Goal: Task Accomplishment & Management: Use online tool/utility

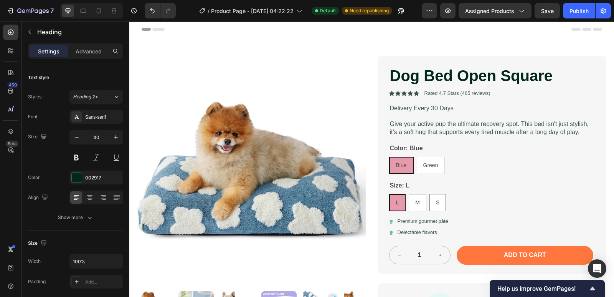
scroll to position [230, 0]
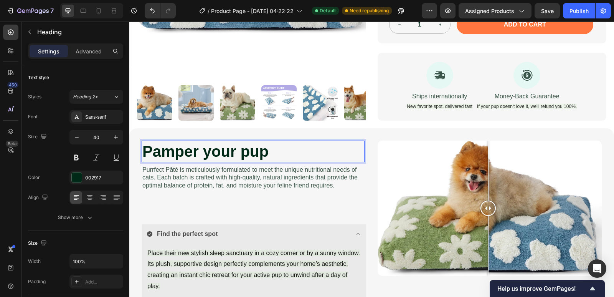
click at [286, 153] on p "Pamper your pup" at bounding box center [252, 151] width 221 height 20
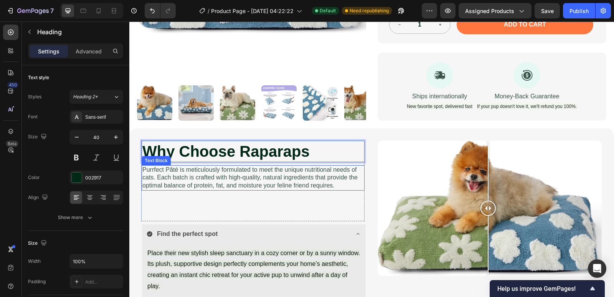
click at [261, 180] on p "Purrfect Pâté is meticulously formulated to meet the unique nutritional needs o…" at bounding box center [252, 178] width 221 height 24
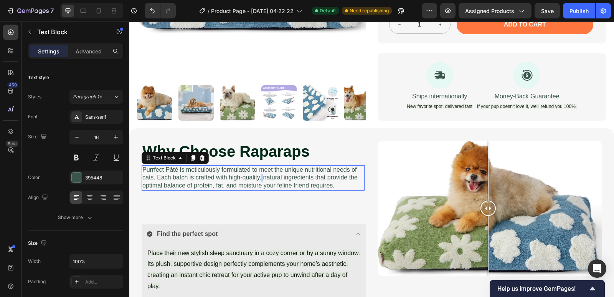
click at [261, 180] on p "Purrfect Pâté is meticulously formulated to meet the unique nutritional needs o…" at bounding box center [252, 178] width 221 height 24
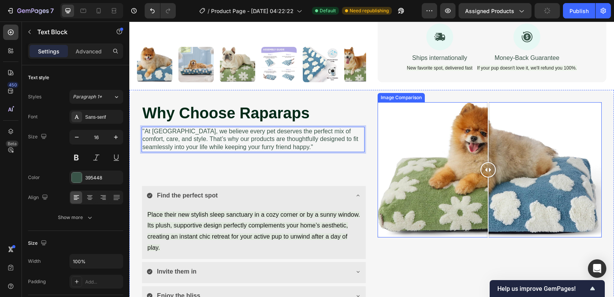
scroll to position [345, 0]
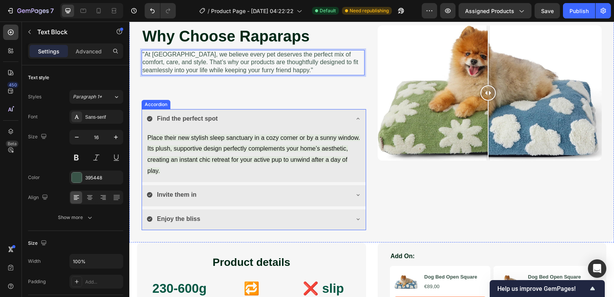
click at [219, 115] on div "Find the perfect spot" at bounding box center [248, 118] width 202 height 13
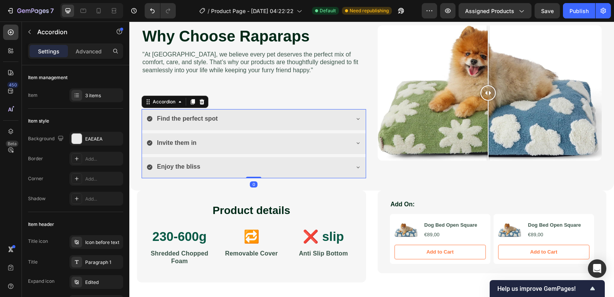
click at [200, 119] on strong "Find the perfect spot" at bounding box center [187, 118] width 61 height 7
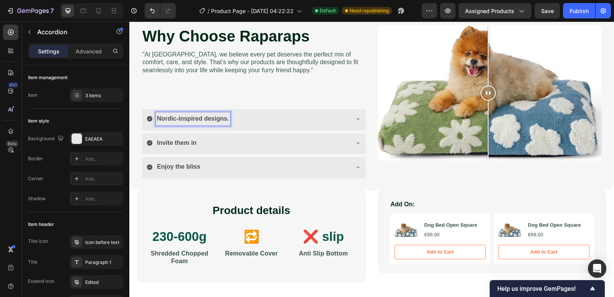
click at [224, 143] on div "Invite them in" at bounding box center [248, 142] width 202 height 13
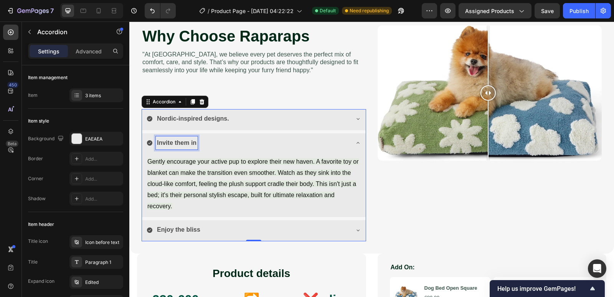
click at [181, 140] on strong "Invite them in" at bounding box center [177, 142] width 40 height 7
click at [181, 141] on strong "Invite them in" at bounding box center [177, 142] width 40 height 7
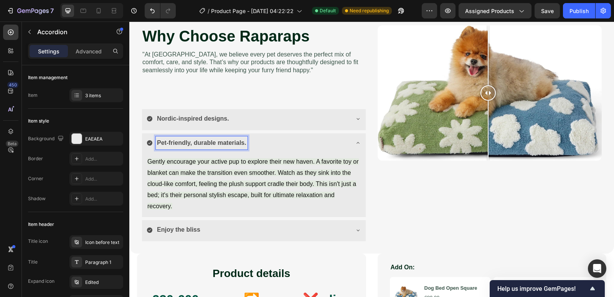
click at [212, 229] on div "Enjoy the bliss" at bounding box center [248, 229] width 202 height 13
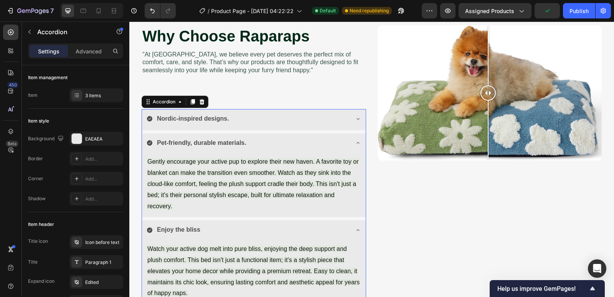
scroll to position [384, 0]
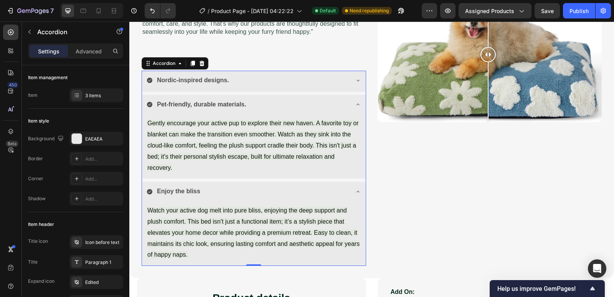
click at [197, 188] on strong "Enjoy the bliss" at bounding box center [178, 191] width 43 height 7
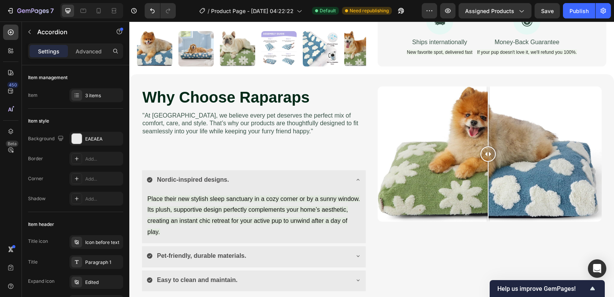
scroll to position [399, 0]
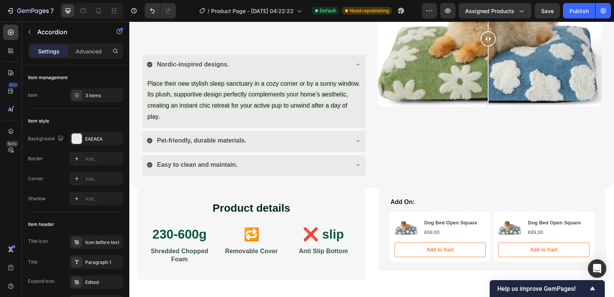
click at [335, 138] on div "Pet-friendly, durable materials." at bounding box center [248, 140] width 202 height 13
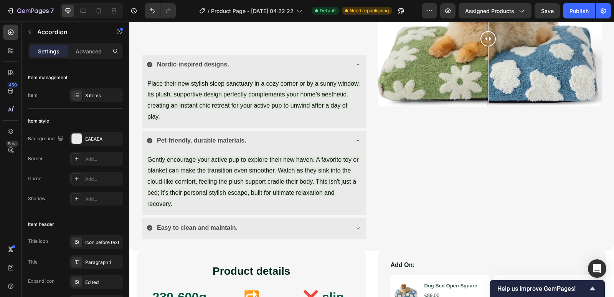
click at [288, 229] on div "Easy to clean and maintain." at bounding box center [248, 227] width 202 height 13
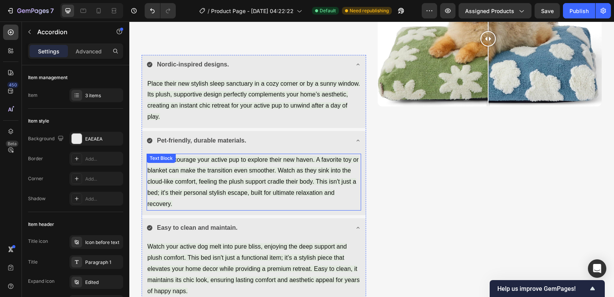
scroll to position [514, 0]
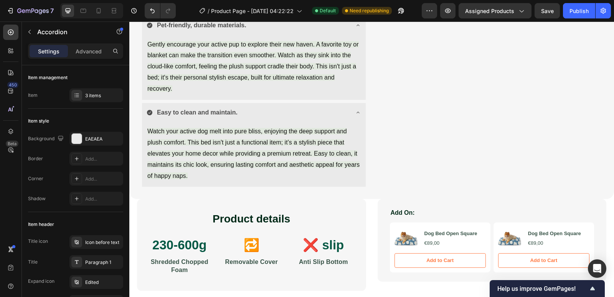
click at [341, 114] on div "Easy to clean and maintain." at bounding box center [248, 112] width 202 height 13
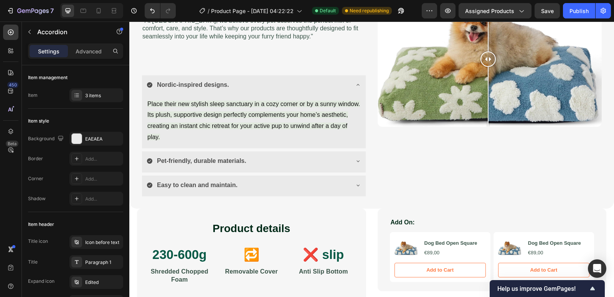
scroll to position [417, 0]
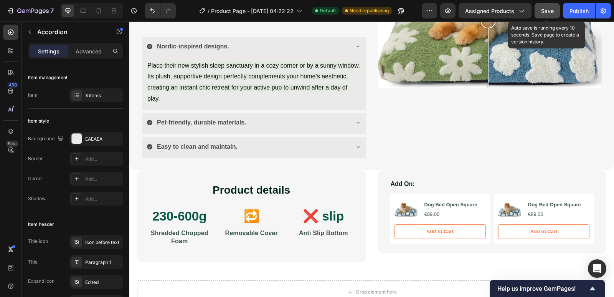
click at [541, 11] on span "Save" at bounding box center [547, 11] width 13 height 7
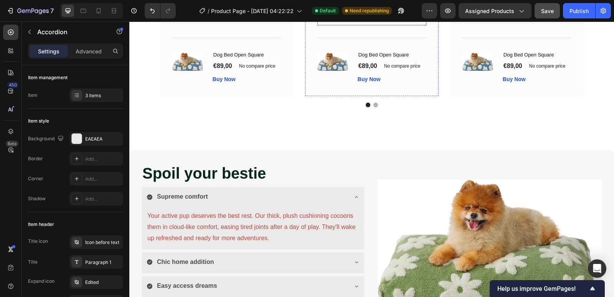
scroll to position [1031, 0]
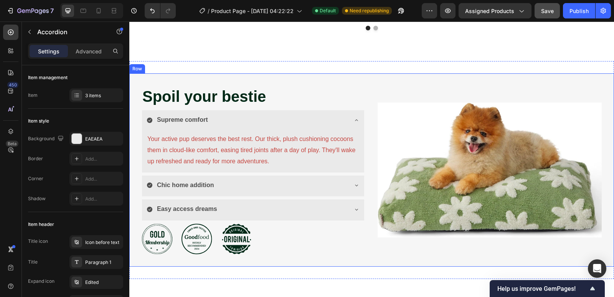
click at [378, 93] on div "Image" at bounding box center [490, 170] width 224 height 168
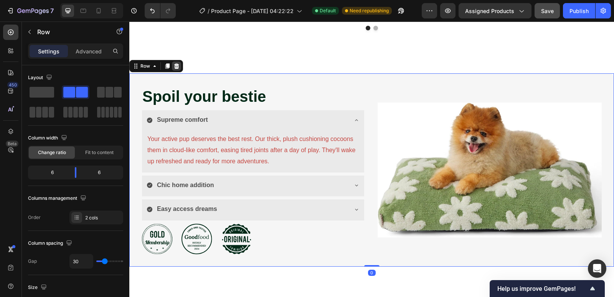
click at [175, 69] on icon at bounding box center [176, 65] width 5 height 5
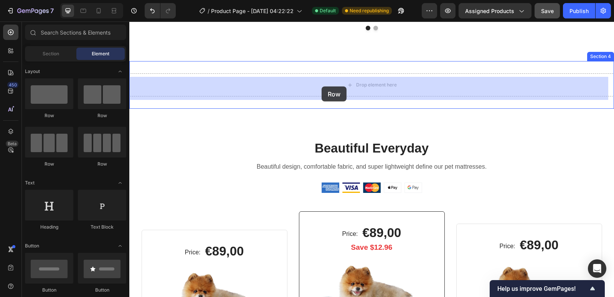
drag, startPoint x: 179, startPoint y: 119, endPoint x: 322, endPoint y: 86, distance: 145.9
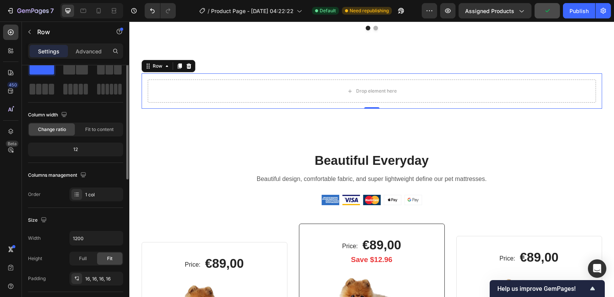
scroll to position [0, 0]
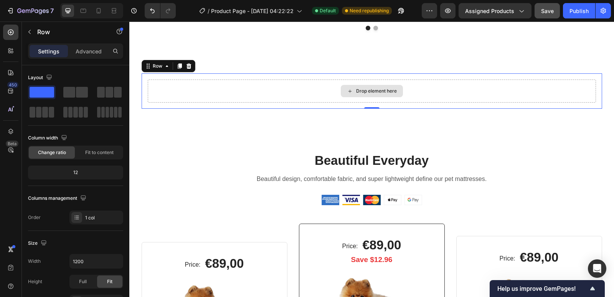
click at [362, 94] on div "Drop element here" at bounding box center [376, 91] width 41 height 6
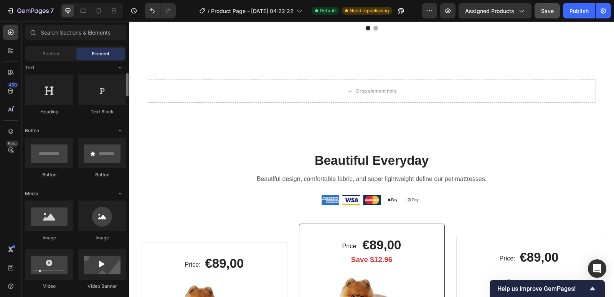
scroll to position [192, 0]
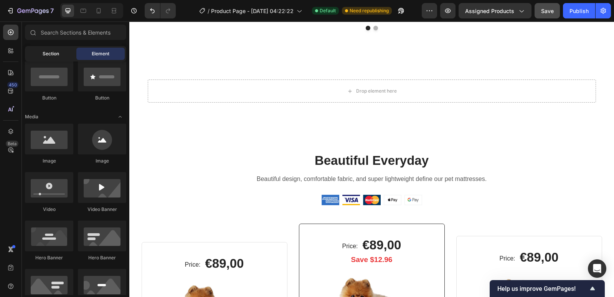
click at [58, 54] on span "Section" at bounding box center [51, 53] width 16 height 7
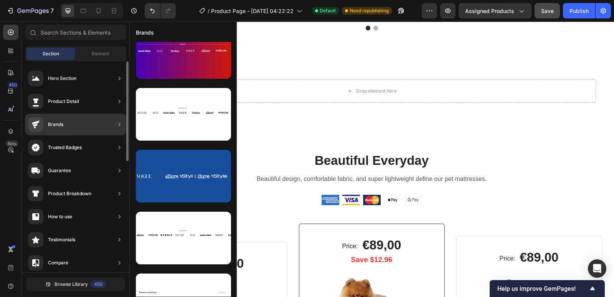
scroll to position [50, 0]
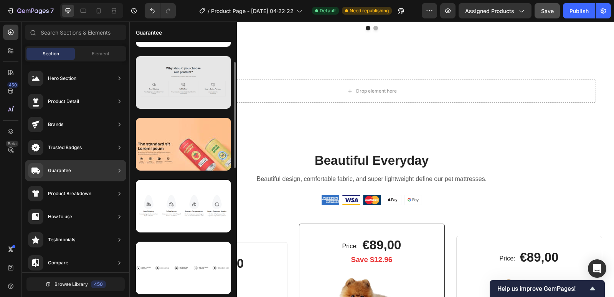
click at [192, 84] on div at bounding box center [183, 82] width 95 height 53
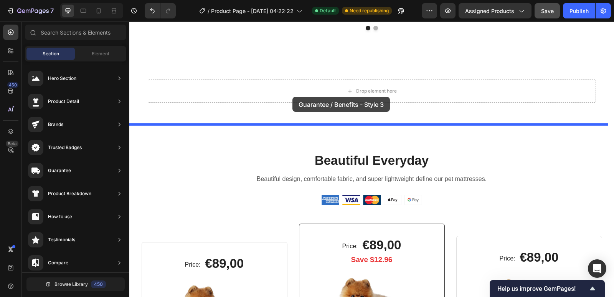
drag, startPoint x: 318, startPoint y: 106, endPoint x: 292, endPoint y: 97, distance: 27.8
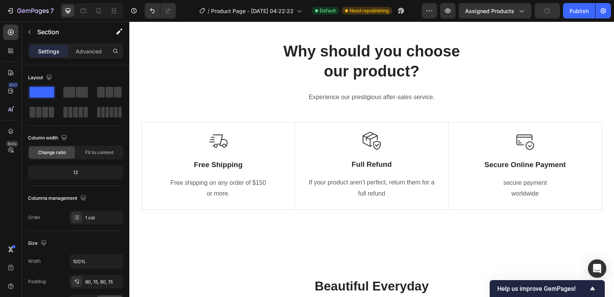
scroll to position [1075, 0]
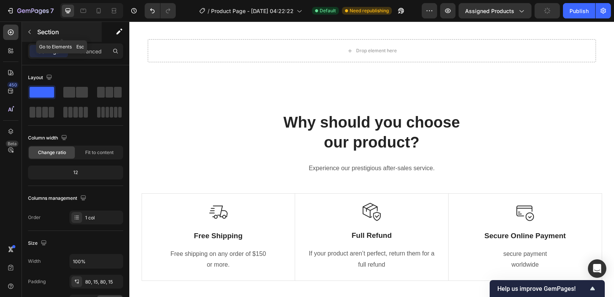
click at [29, 33] on icon "button" at bounding box center [29, 32] width 6 height 6
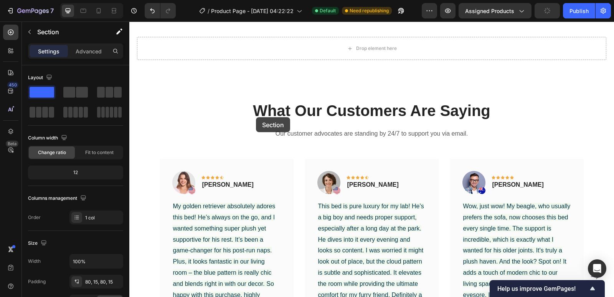
scroll to position [657, 0]
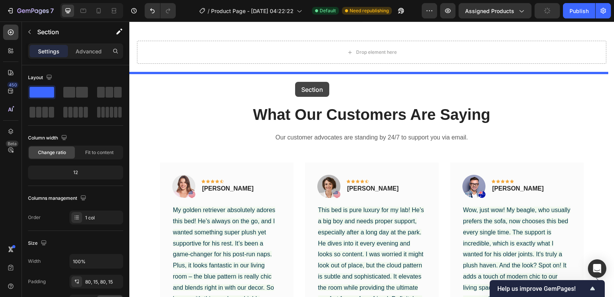
drag, startPoint x: 240, startPoint y: 193, endPoint x: 295, endPoint y: 82, distance: 124.4
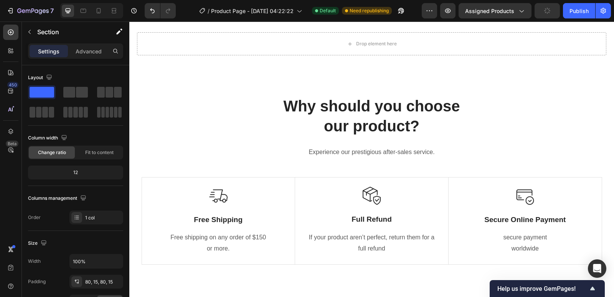
scroll to position [618, 0]
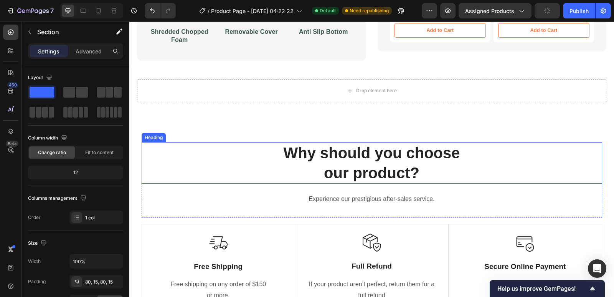
click at [425, 172] on p "Why should you choose our product?" at bounding box center [371, 163] width 459 height 40
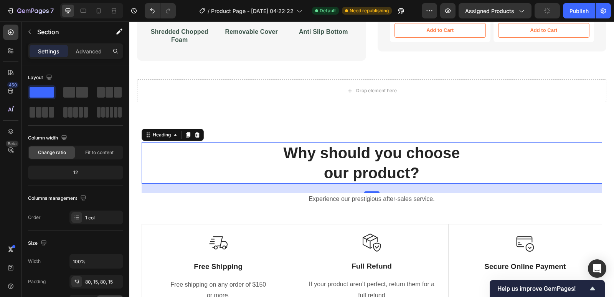
click at [425, 172] on p "Why should you choose our product?" at bounding box center [371, 163] width 459 height 40
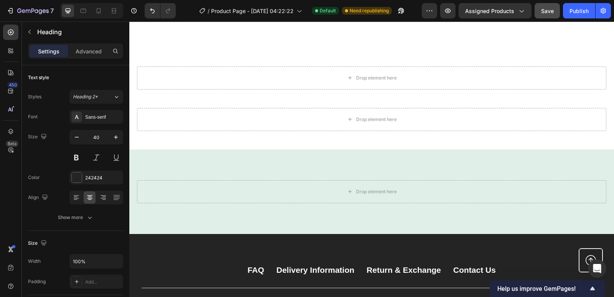
scroll to position [1846, 0]
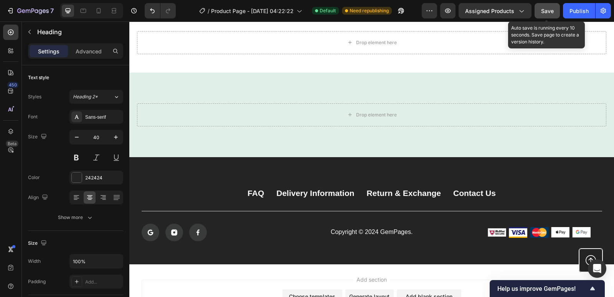
click at [547, 9] on span "Save" at bounding box center [547, 11] width 13 height 7
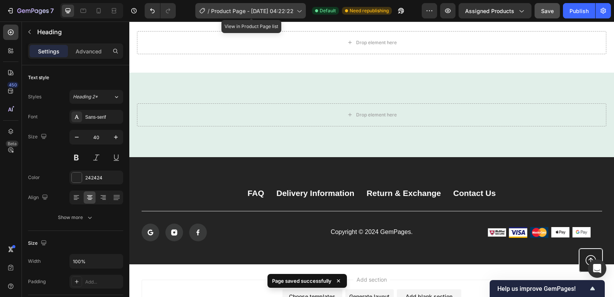
click at [292, 16] on div "/ Product Page - Sep 24, 04:22:22" at bounding box center [250, 10] width 110 height 15
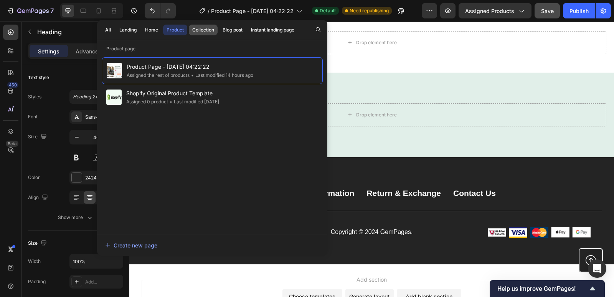
click at [214, 28] on div "Collection" at bounding box center [203, 29] width 22 height 7
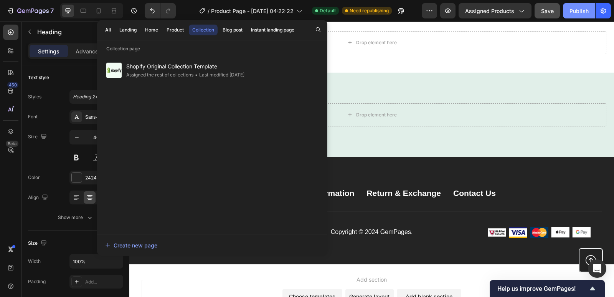
click at [579, 13] on div "Publish" at bounding box center [578, 11] width 19 height 8
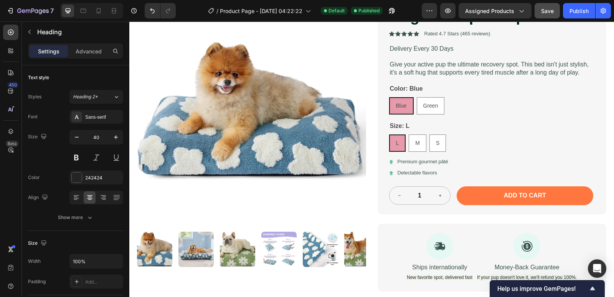
scroll to position [213, 0]
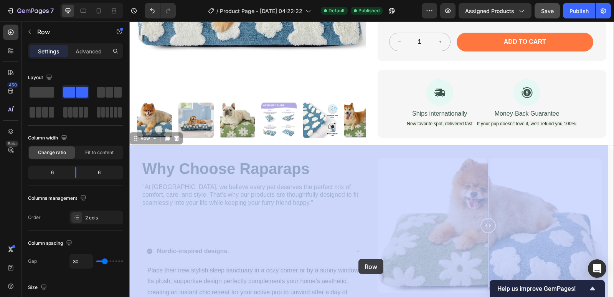
drag, startPoint x: 371, startPoint y: 147, endPoint x: 369, endPoint y: 177, distance: 30.0
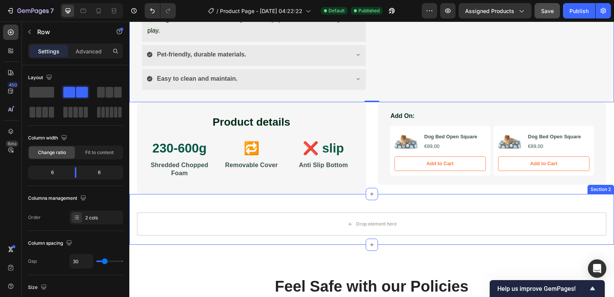
scroll to position [481, 0]
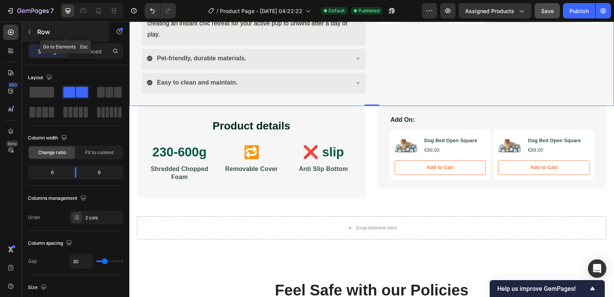
click at [34, 32] on button "button" at bounding box center [29, 32] width 12 height 12
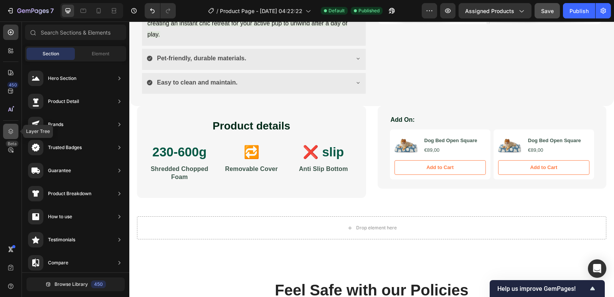
click at [7, 128] on icon at bounding box center [11, 131] width 8 height 8
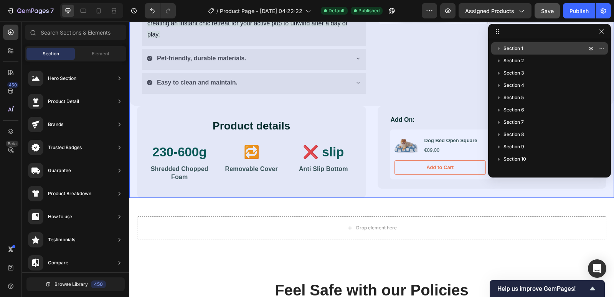
click at [497, 49] on icon "button" at bounding box center [499, 49] width 8 height 8
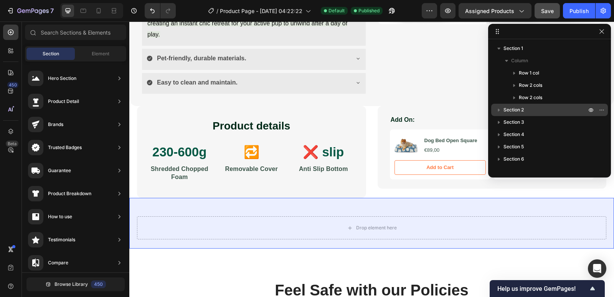
drag, startPoint x: 519, startPoint y: 84, endPoint x: 517, endPoint y: 107, distance: 23.5
click at [517, 107] on div "Section 1 Column Row 1 col Row 2 cols Row 2 cols Section 2 Section 3 Section 4 …" at bounding box center [549, 105] width 123 height 127
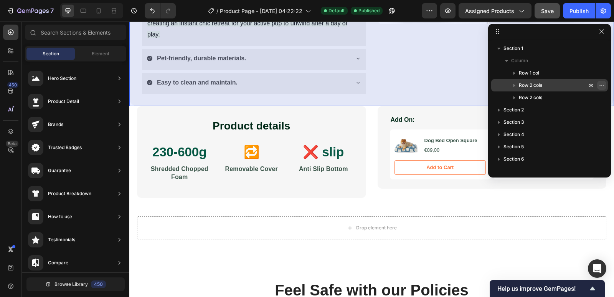
click at [602, 83] on icon "button" at bounding box center [602, 85] width 6 height 6
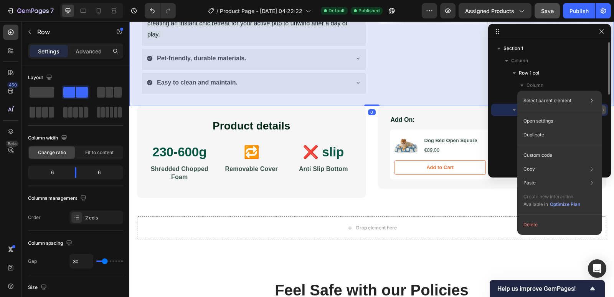
click at [602, 83] on div "Column" at bounding box center [549, 85] width 110 height 12
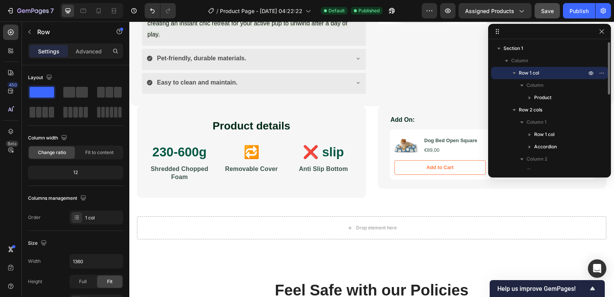
click at [517, 73] on icon "button" at bounding box center [514, 73] width 8 height 8
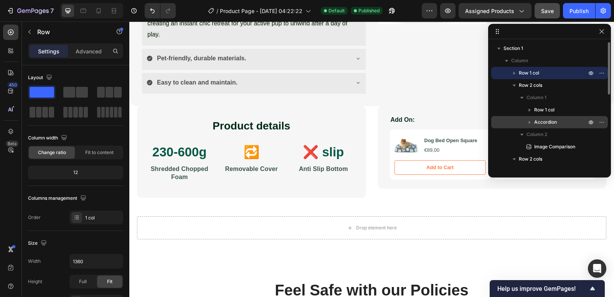
drag, startPoint x: 538, startPoint y: 71, endPoint x: 537, endPoint y: 127, distance: 55.3
click at [538, 130] on div "Row 1 col Row 2 cols Column 1 Row 1 col Accordion Column 2 Image Comparison Row…" at bounding box center [549, 140] width 117 height 147
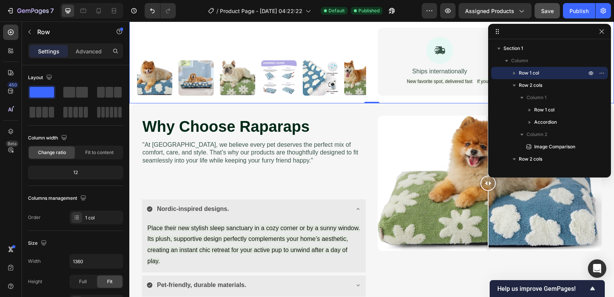
scroll to position [251, 0]
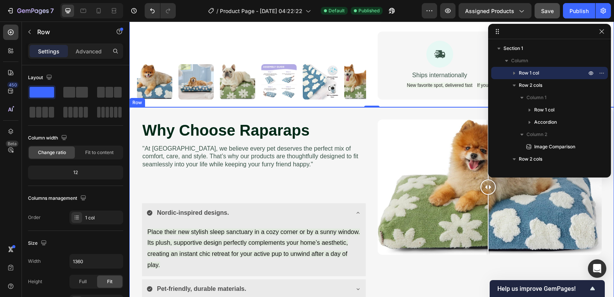
click at [373, 116] on div "Why Choose Raparaps Heading "At Raparaps, we believe every pet deserves the per…" at bounding box center [371, 221] width 485 height 229
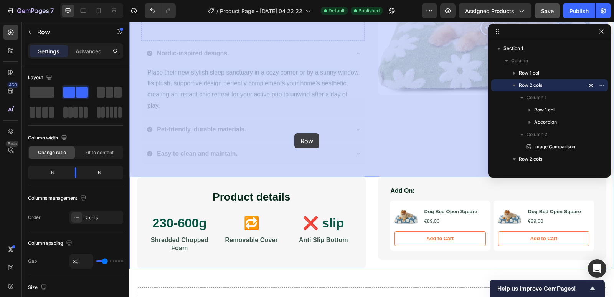
scroll to position [558, 0]
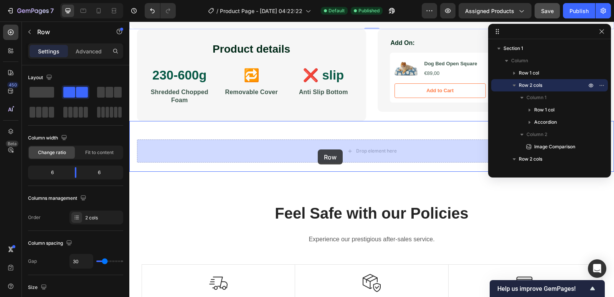
drag, startPoint x: 143, startPoint y: 100, endPoint x: 318, endPoint y: 149, distance: 181.3
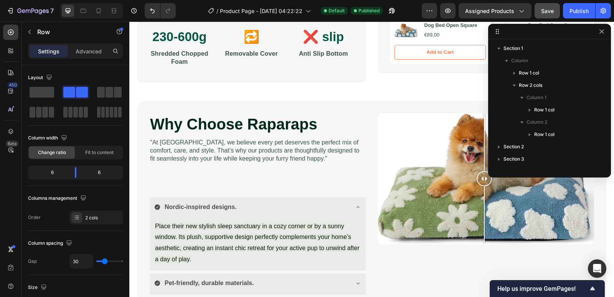
scroll to position [329, 0]
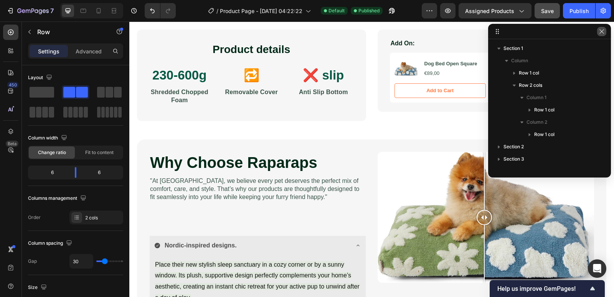
drag, startPoint x: 604, startPoint y: 32, endPoint x: 457, endPoint y: 2, distance: 150.9
click at [604, 32] on icon "button" at bounding box center [602, 31] width 6 height 6
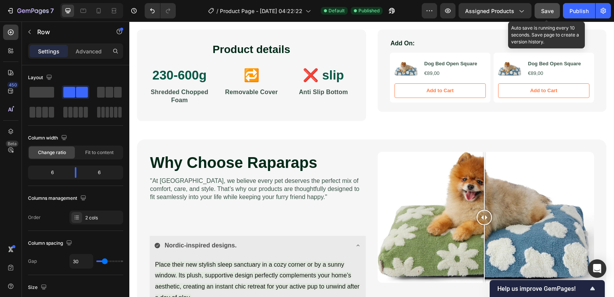
click at [550, 10] on span "Save" at bounding box center [547, 11] width 13 height 7
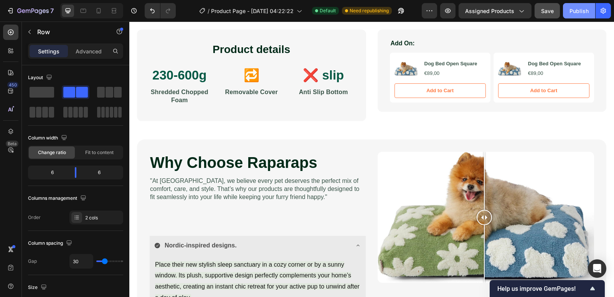
click at [578, 12] on div "Publish" at bounding box center [578, 11] width 19 height 8
click at [604, 11] on icon "button" at bounding box center [603, 11] width 8 height 8
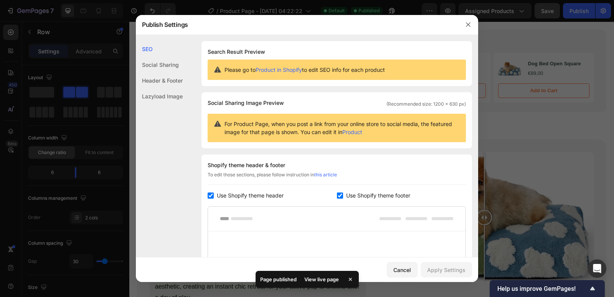
click at [164, 77] on div "Header & Footer" at bounding box center [159, 81] width 47 height 16
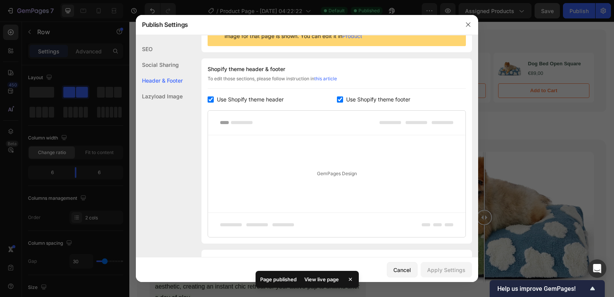
scroll to position [112, 0]
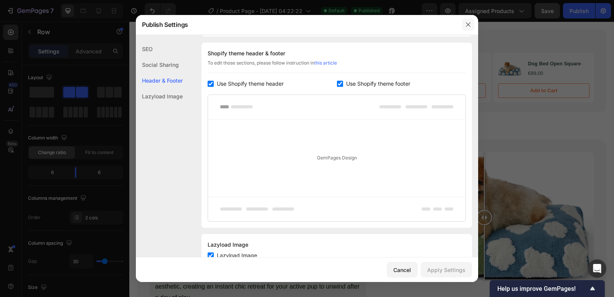
click at [467, 24] on icon "button" at bounding box center [468, 24] width 6 height 6
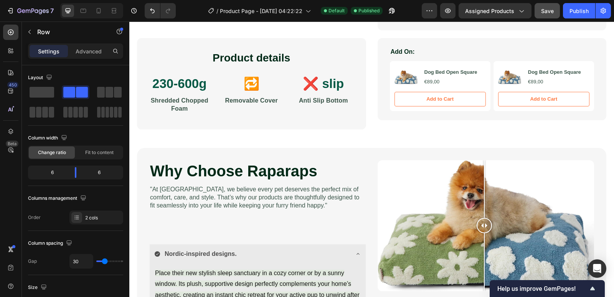
scroll to position [367, 0]
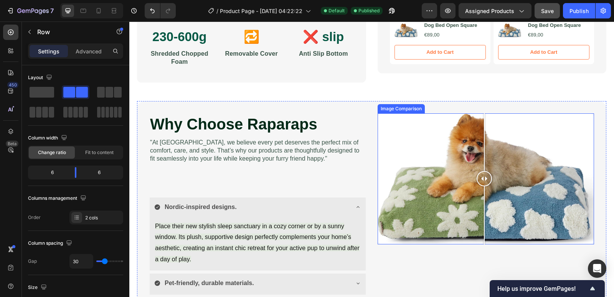
click at [466, 157] on div at bounding box center [486, 178] width 217 height 130
click at [397, 110] on div "Image Comparison" at bounding box center [401, 108] width 44 height 7
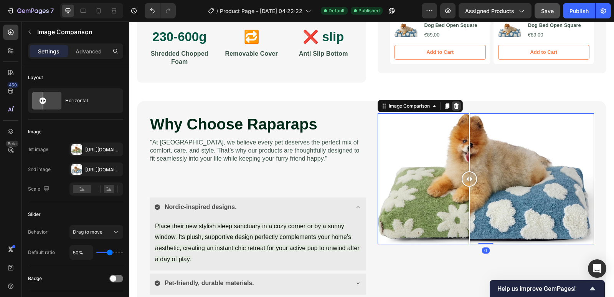
click at [453, 107] on icon at bounding box center [456, 106] width 6 height 6
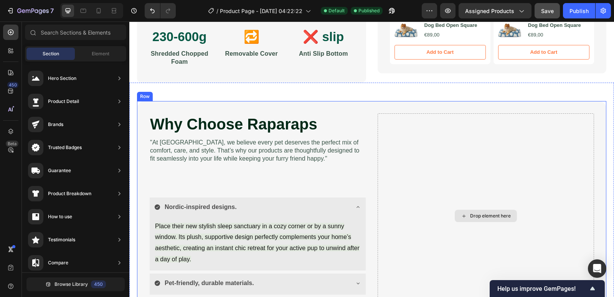
click at [475, 218] on div "Drop element here" at bounding box center [490, 216] width 41 height 6
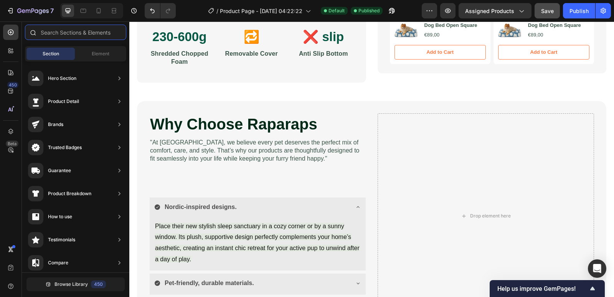
click at [56, 33] on input "text" at bounding box center [75, 32] width 101 height 15
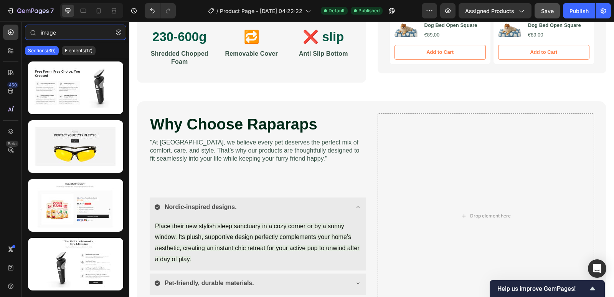
type input "image"
click at [76, 45] on div "Sections(30) Elements(17)" at bounding box center [75, 50] width 107 height 15
click at [76, 53] on p "Elements(17)" at bounding box center [79, 51] width 28 height 6
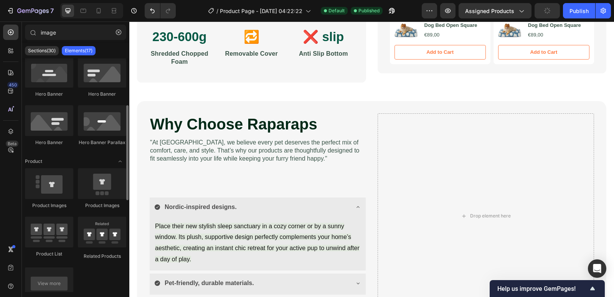
scroll to position [0, 0]
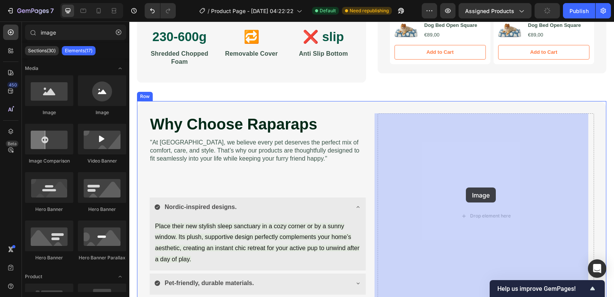
drag, startPoint x: 180, startPoint y: 122, endPoint x: 473, endPoint y: 188, distance: 300.9
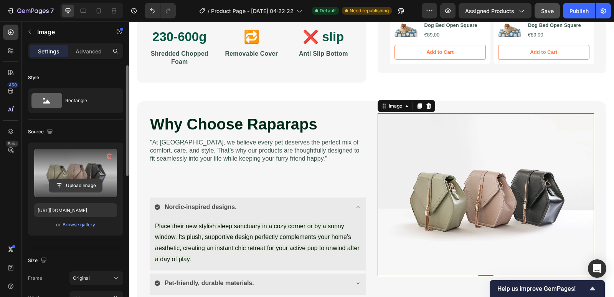
click at [76, 183] on input "file" at bounding box center [75, 185] width 53 height 13
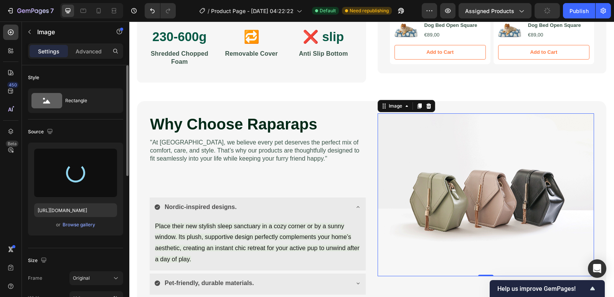
type input "https://cdn.shopify.com/s/files/1/0907/6077/3965/files/gempages_585750011204076…"
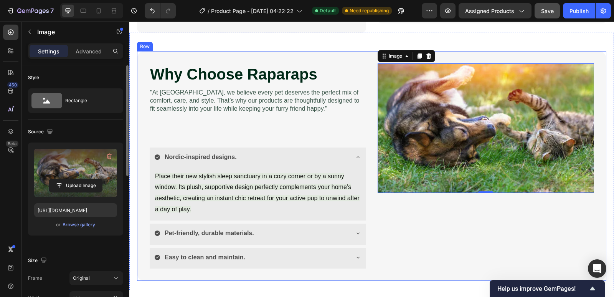
scroll to position [406, 0]
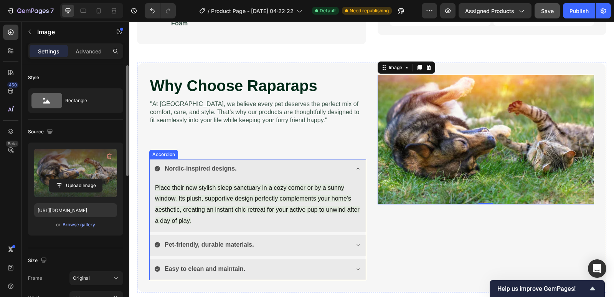
click at [356, 166] on icon at bounding box center [358, 168] width 6 height 6
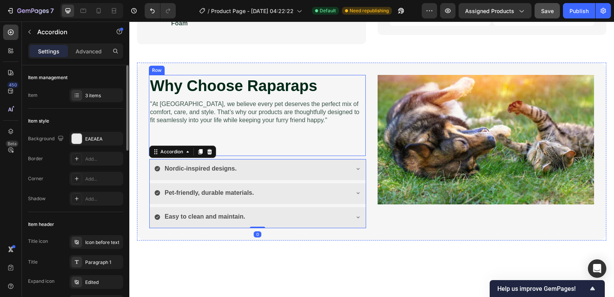
click at [202, 132] on div "Why Choose Raparaps Heading "At Raparaps, we believe every pet deserves the per…" at bounding box center [257, 115] width 216 height 81
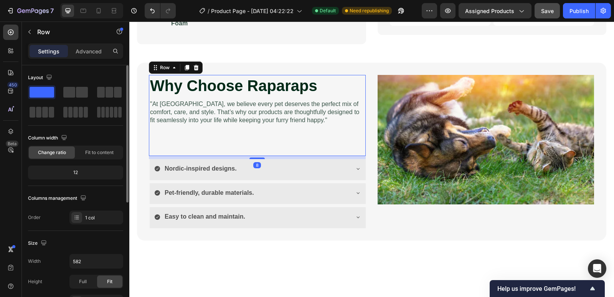
click at [87, 174] on div "12" at bounding box center [76, 172] width 92 height 11
click at [83, 171] on div "12" at bounding box center [76, 172] width 92 height 11
click at [79, 171] on div "12" at bounding box center [76, 172] width 92 height 11
click at [74, 171] on div "12" at bounding box center [76, 172] width 92 height 11
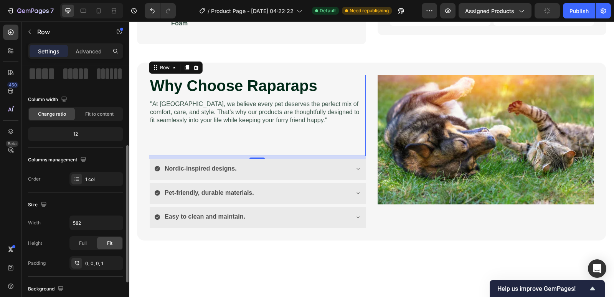
scroll to position [77, 0]
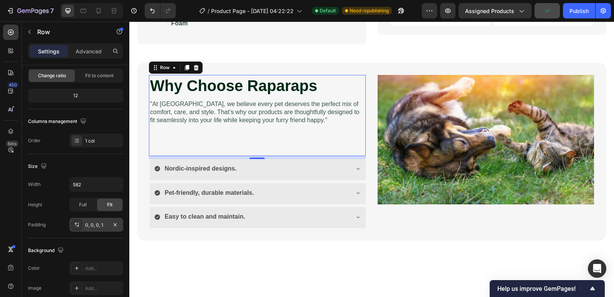
click at [107, 224] on div "0, 0, 0, 1" at bounding box center [96, 225] width 54 height 14
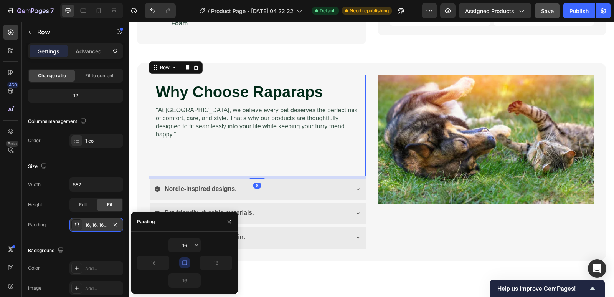
click at [96, 226] on div "16, 16, 16, 16" at bounding box center [96, 224] width 22 height 7
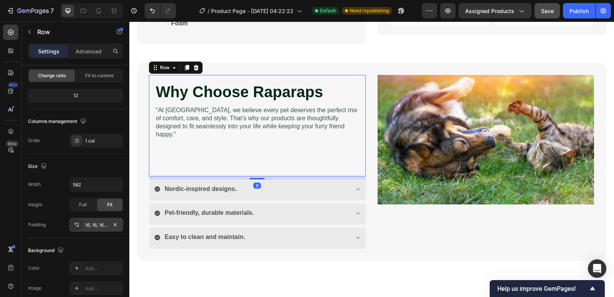
click at [96, 226] on div "16, 16, 16, 16" at bounding box center [96, 224] width 22 height 7
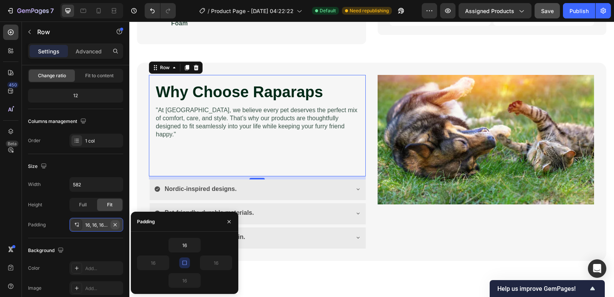
click at [114, 224] on icon "button" at bounding box center [115, 224] width 3 height 3
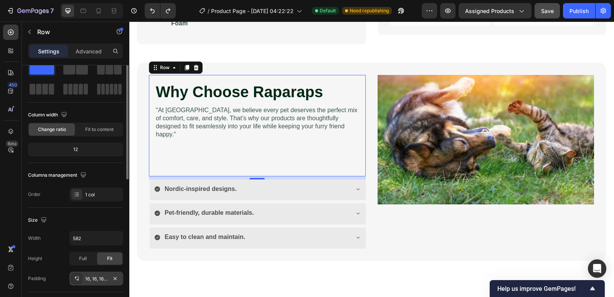
scroll to position [0, 0]
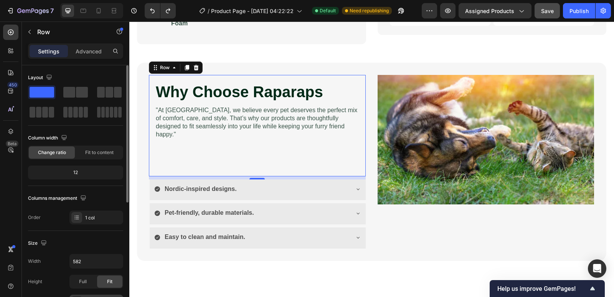
click at [237, 135] on div "Why Choose Raparaps Heading "At Raparaps, we believe every pet deserves the per…" at bounding box center [257, 125] width 204 height 89
click at [233, 146] on div "Why Choose Raparaps Heading "At Raparaps, we believe every pet deserves the per…" at bounding box center [257, 125] width 204 height 89
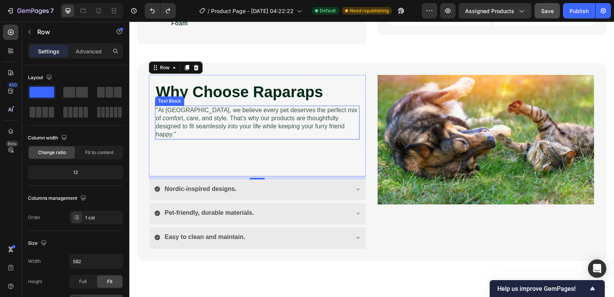
click at [324, 127] on p ""At Raparaps, we believe every pet deserves the perfect mix of comfort, care, a…" at bounding box center [257, 122] width 203 height 32
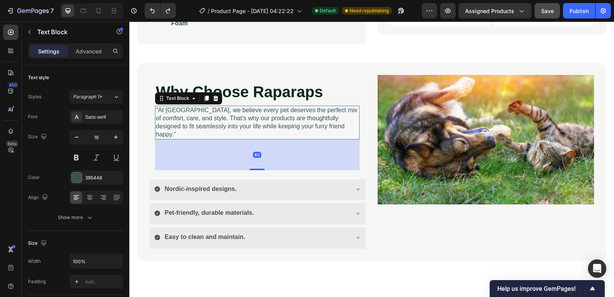
click at [324, 127] on p ""At Raparaps, we believe every pet deserves the perfect mix of comfort, care, a…" at bounding box center [257, 122] width 203 height 32
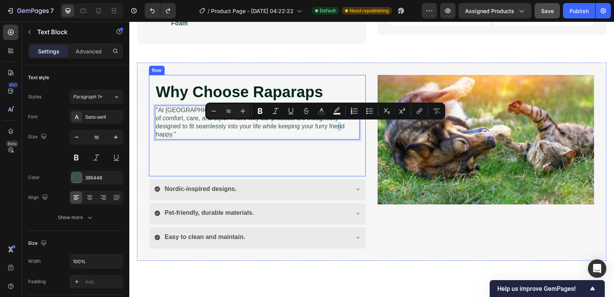
click at [302, 152] on div "Why Choose Raparaps Heading "At Raparaps, we believe every pet deserves the per…" at bounding box center [257, 125] width 204 height 89
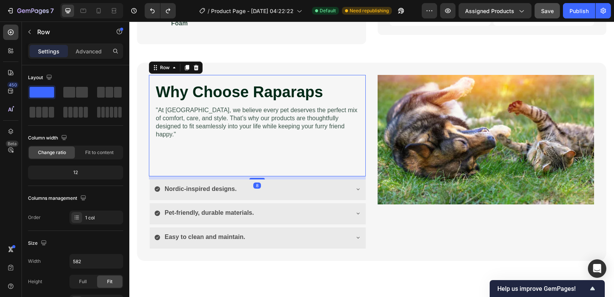
click at [314, 124] on p ""At Raparaps, we believe every pet deserves the perfect mix of comfort, care, a…" at bounding box center [257, 122] width 203 height 32
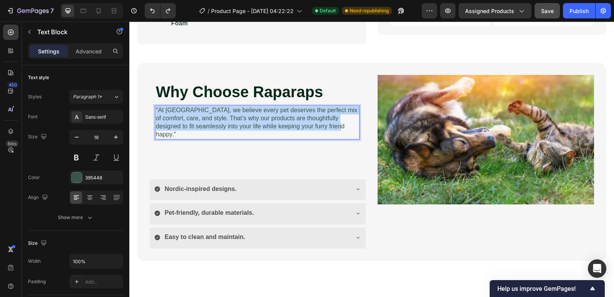
click at [314, 124] on p ""At Raparaps, we believe every pet deserves the perfect mix of comfort, care, a…" at bounding box center [257, 122] width 203 height 32
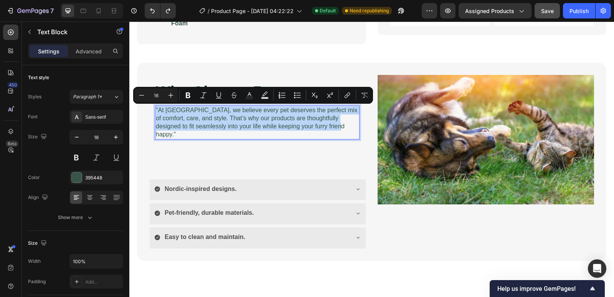
click at [336, 125] on p ""At Raparaps, we believe every pet deserves the perfect mix of comfort, care, a…" at bounding box center [257, 122] width 203 height 32
click at [335, 129] on p ""At Raparaps, we believe every pet deserves the perfect mix of comfort, care, a…" at bounding box center [257, 122] width 203 height 32
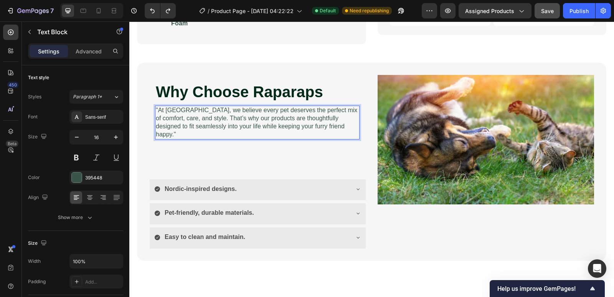
click at [336, 129] on p ""At Raparaps, we believe every pet deserves the perfect mix of comfort, care, a…" at bounding box center [257, 122] width 203 height 32
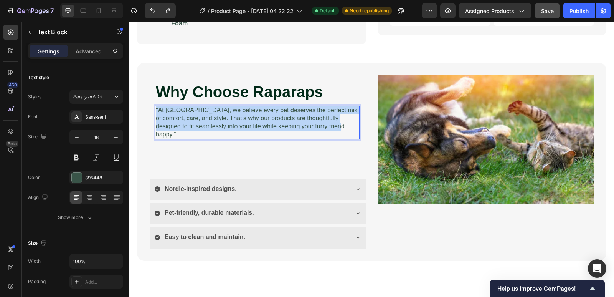
click at [336, 129] on p ""At Raparaps, we believe every pet deserves the perfect mix of comfort, care, a…" at bounding box center [257, 122] width 203 height 32
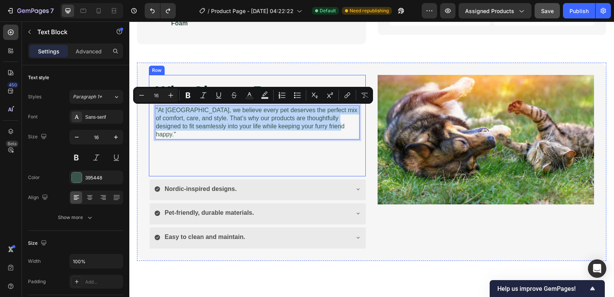
click at [343, 152] on div "Why Choose Raparaps Heading "At Raparaps, we believe every pet deserves the per…" at bounding box center [257, 125] width 204 height 89
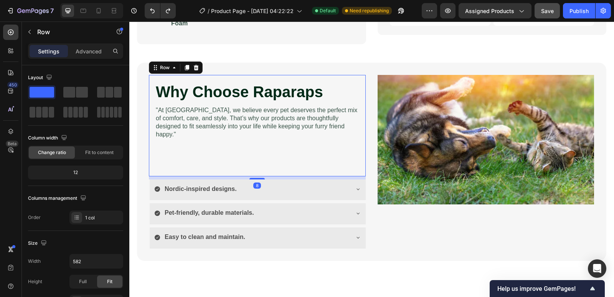
click at [340, 127] on p ""At Raparaps, we believe every pet deserves the perfect mix of comfort, care, a…" at bounding box center [257, 122] width 203 height 32
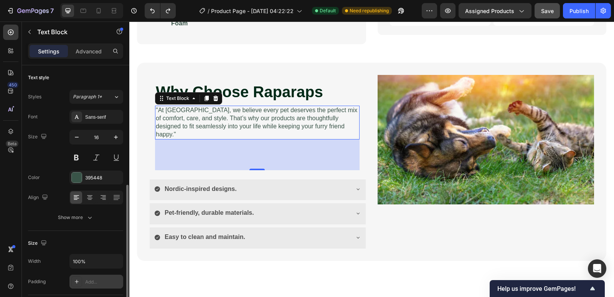
scroll to position [115, 0]
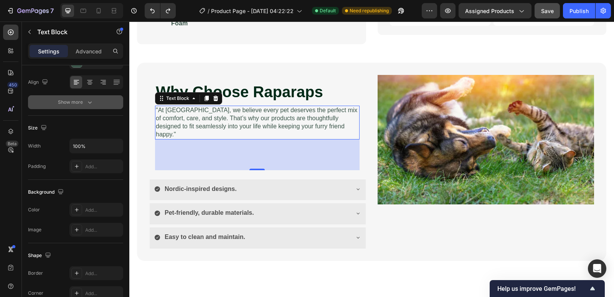
click at [76, 101] on div "Show more" at bounding box center [76, 102] width 36 height 8
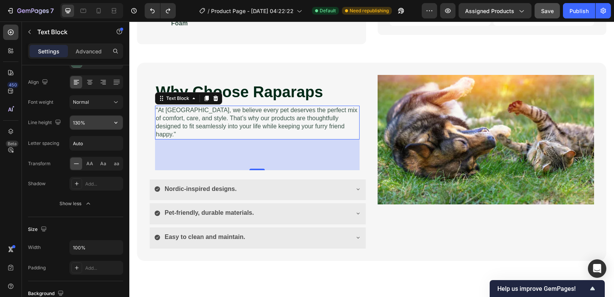
click at [106, 122] on input "130%" at bounding box center [96, 122] width 53 height 14
click at [116, 122] on icon "button" at bounding box center [116, 123] width 8 height 8
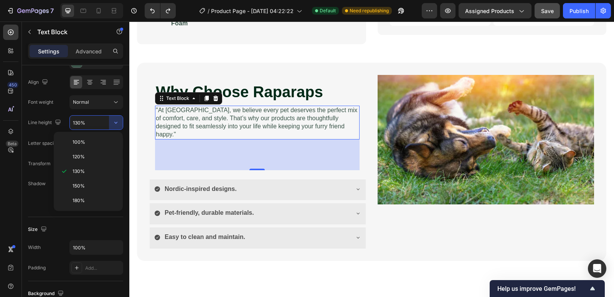
click at [88, 137] on div "100%" at bounding box center [88, 142] width 63 height 15
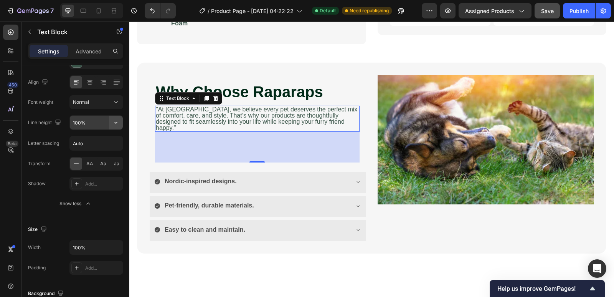
type input "130%"
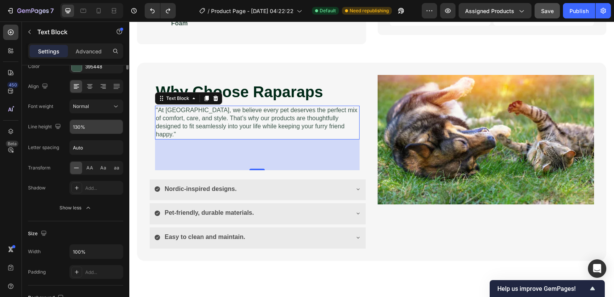
scroll to position [0, 0]
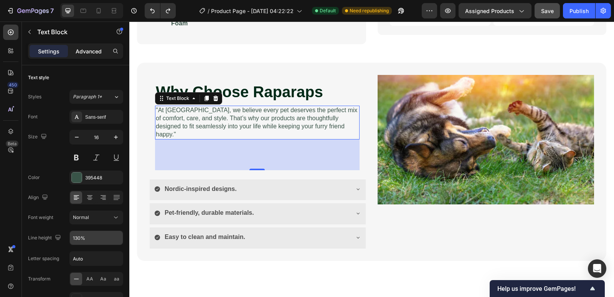
click at [81, 47] on p "Advanced" at bounding box center [89, 51] width 26 height 8
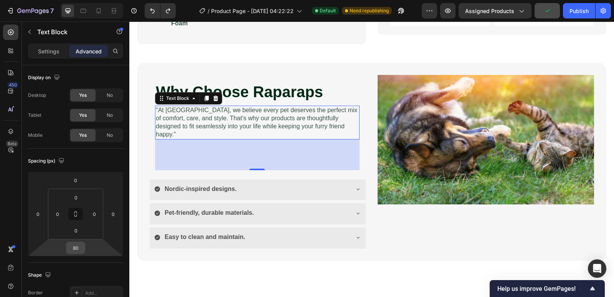
click at [79, 251] on input "80" at bounding box center [75, 248] width 15 height 12
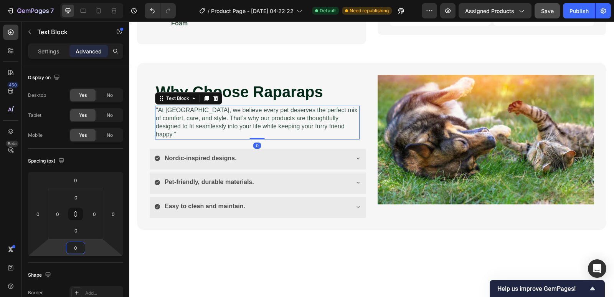
type input "0"
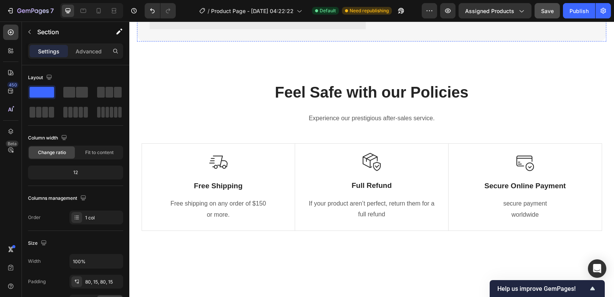
scroll to position [422, 0]
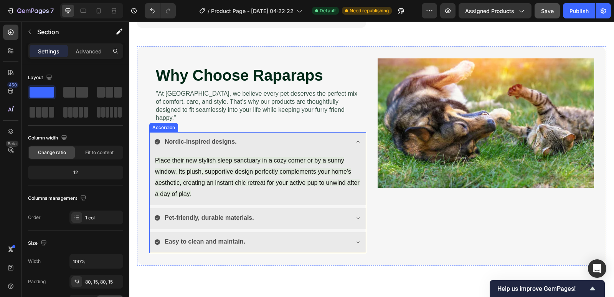
click at [355, 138] on icon at bounding box center [358, 141] width 6 height 6
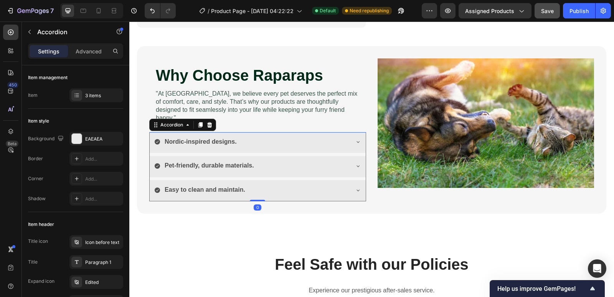
click at [355, 138] on icon at bounding box center [358, 141] width 6 height 6
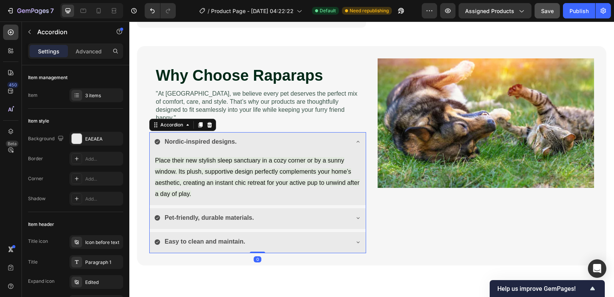
click at [355, 138] on icon at bounding box center [358, 141] width 6 height 6
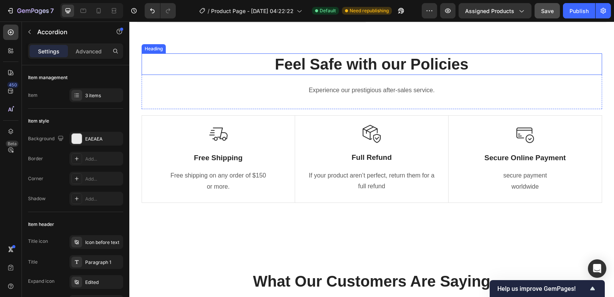
click at [329, 66] on h2 "Feel Safe with our Policies" at bounding box center [372, 63] width 460 height 21
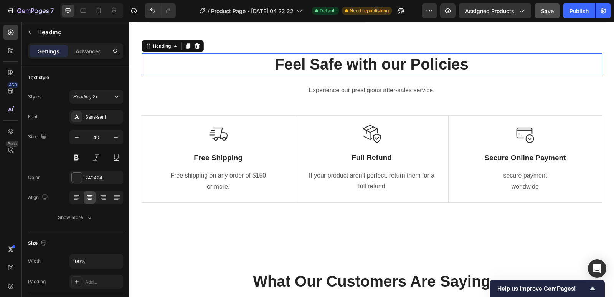
click at [329, 66] on h2 "Feel Safe with our Policies" at bounding box center [372, 63] width 460 height 21
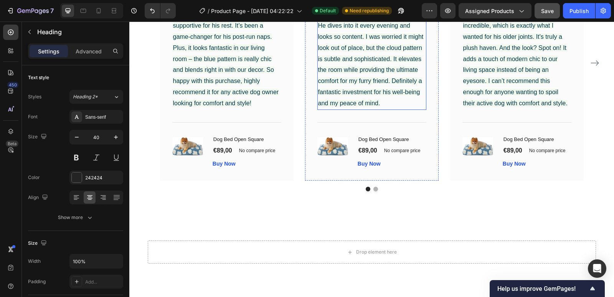
scroll to position [1088, 0]
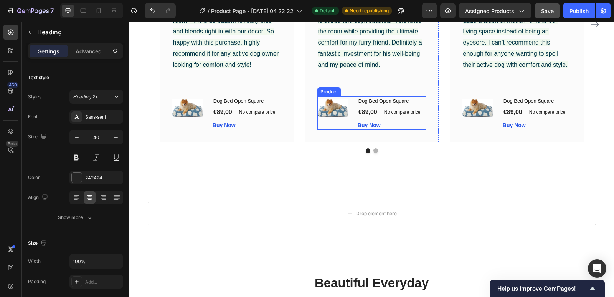
click at [352, 100] on div "(P) Images & Gallery Dog Bed Open Square (P) Title €89,00 (P) Price (P) Price N…" at bounding box center [371, 113] width 109 height 34
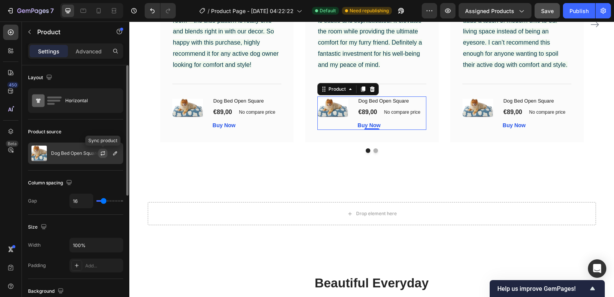
click at [103, 153] on icon "button" at bounding box center [103, 153] width 6 height 6
click at [111, 154] on button "button" at bounding box center [114, 152] width 9 height 9
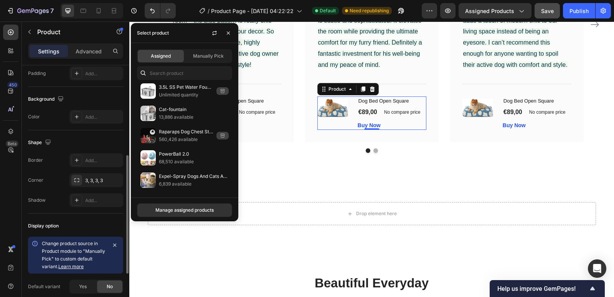
scroll to position [289, 0]
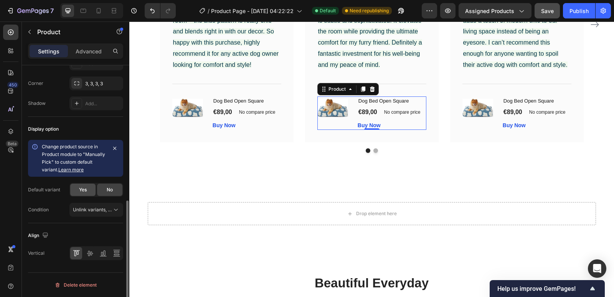
click at [83, 190] on span "Yes" at bounding box center [83, 189] width 8 height 7
click at [113, 148] on icon "button" at bounding box center [115, 148] width 6 height 6
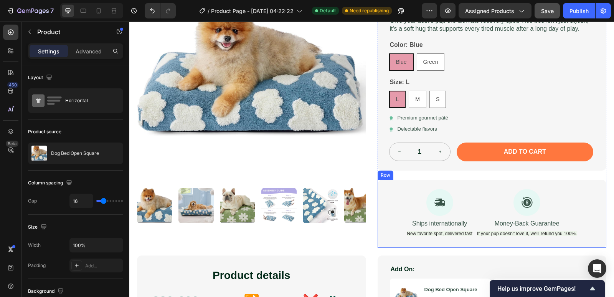
scroll to position [0, 0]
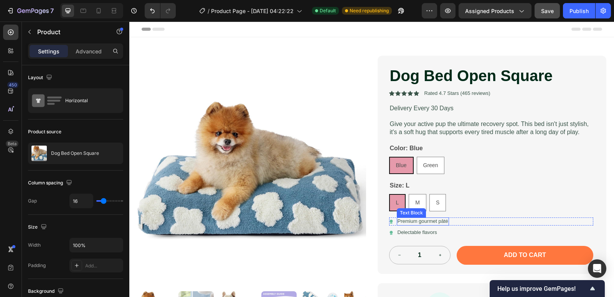
click at [437, 223] on p "Premium gourmet pâté" at bounding box center [422, 221] width 51 height 7
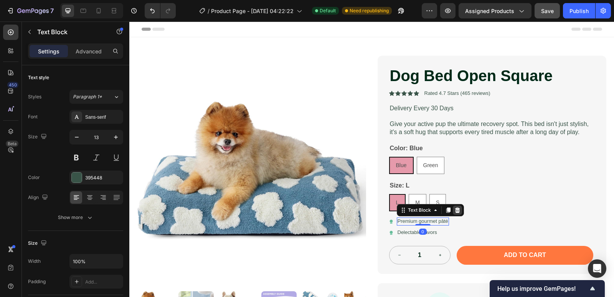
click at [455, 210] on icon at bounding box center [457, 209] width 5 height 5
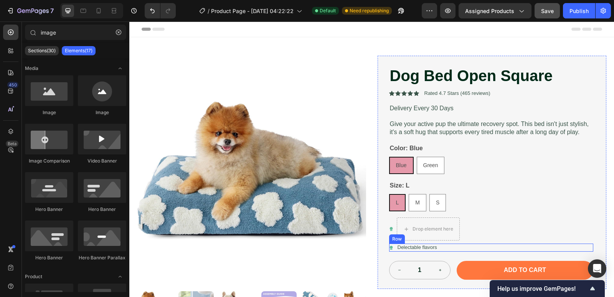
click at [446, 247] on div "Icon Delectable flavors Text Block Row" at bounding box center [491, 247] width 204 height 8
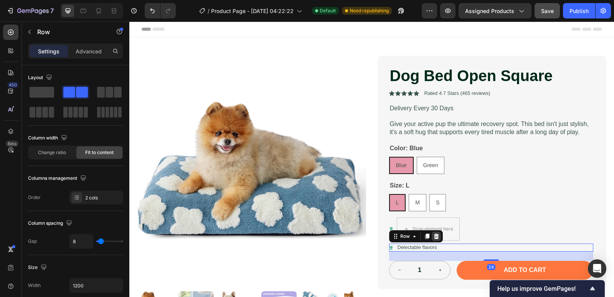
click at [434, 237] on icon at bounding box center [436, 235] width 5 height 5
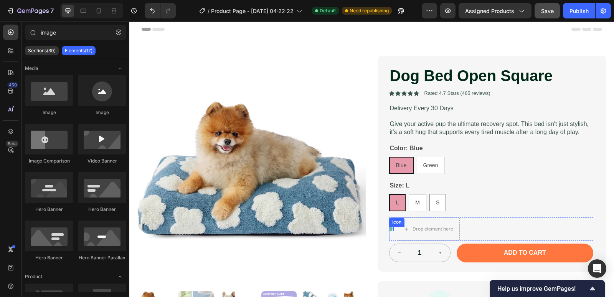
click at [390, 226] on div "Icon" at bounding box center [391, 228] width 5 height 23
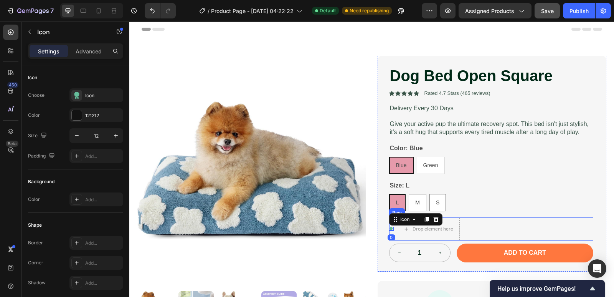
click at [498, 224] on div "Icon 0 Drop element here Row" at bounding box center [491, 228] width 204 height 23
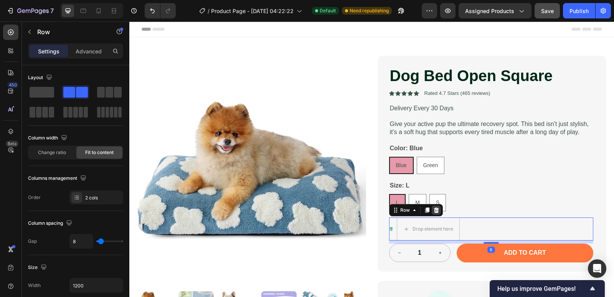
click at [434, 211] on icon at bounding box center [436, 209] width 5 height 5
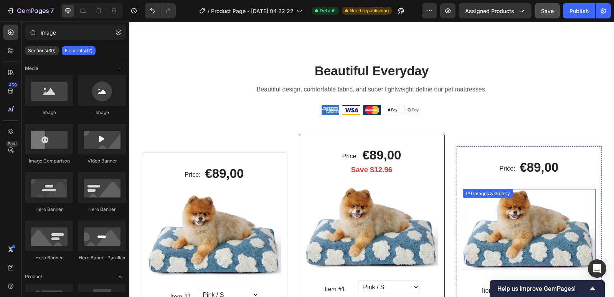
scroll to position [1426, 0]
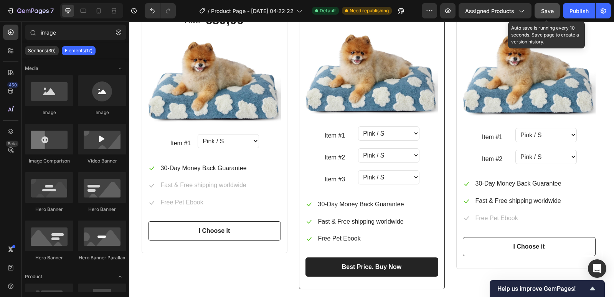
click at [549, 12] on span "Save" at bounding box center [547, 11] width 13 height 7
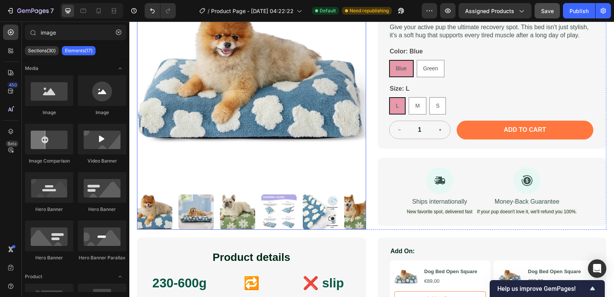
scroll to position [135, 0]
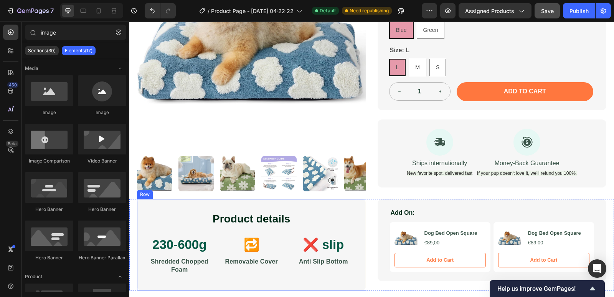
click at [316, 201] on div "Product details Heading 230-600g Text Block Shredded Chopped Foam Text Block 🔁 …" at bounding box center [251, 245] width 229 height 92
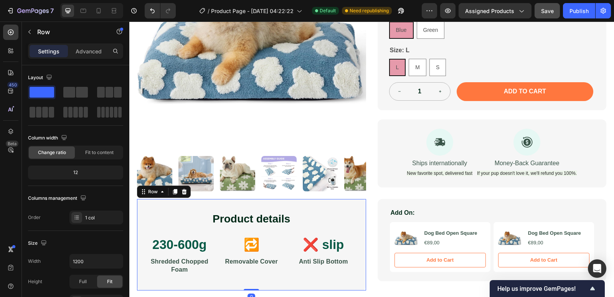
click at [320, 201] on div "Product details Heading 230-600g Text Block Shredded Chopped Foam Text Block 🔁 …" at bounding box center [251, 245] width 229 height 92
click at [165, 224] on div "Product details Heading 230-600g Text Block Shredded Chopped Foam Text Block 🔁 …" at bounding box center [251, 244] width 204 height 67
click at [190, 237] on p "230-600g" at bounding box center [179, 244] width 59 height 16
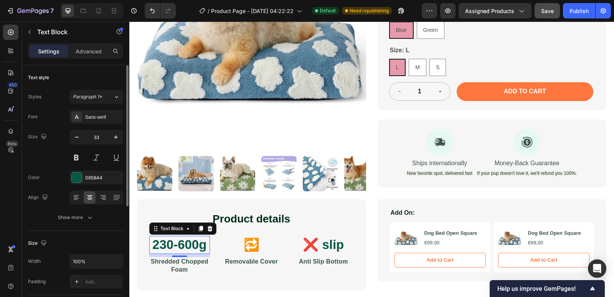
scroll to position [38, 0]
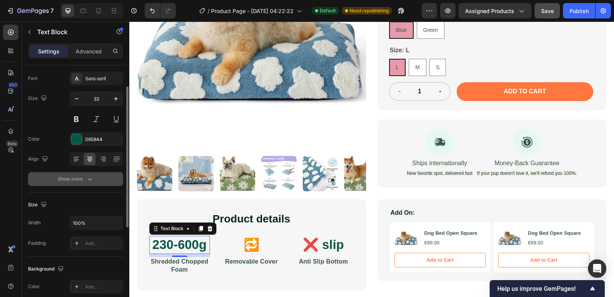
click at [69, 178] on div "Show more" at bounding box center [76, 179] width 36 height 8
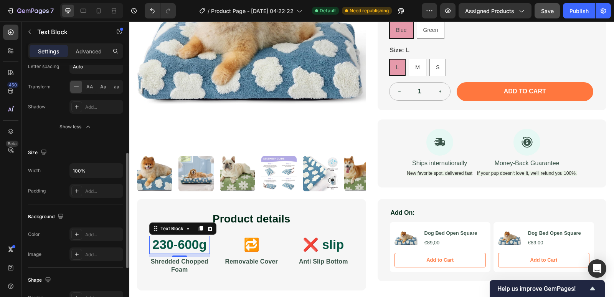
scroll to position [153, 0]
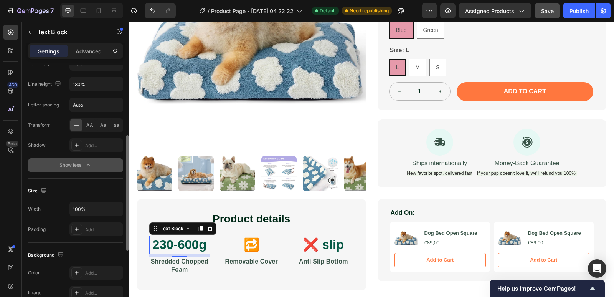
click at [72, 168] on div "Show less" at bounding box center [75, 165] width 33 height 8
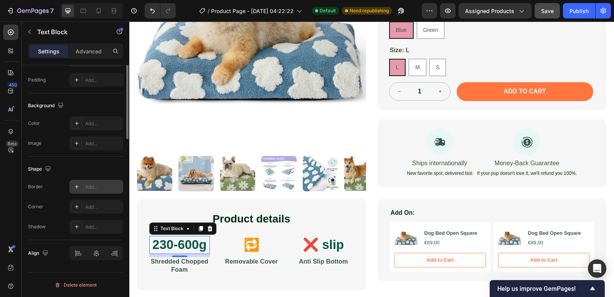
scroll to position [0, 0]
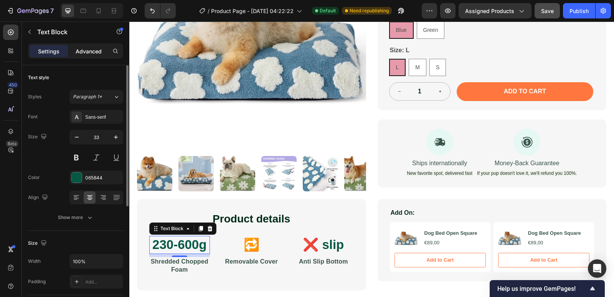
click at [91, 48] on p "Advanced" at bounding box center [89, 51] width 26 height 8
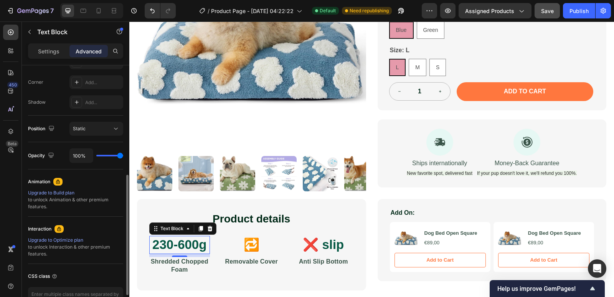
scroll to position [279, 0]
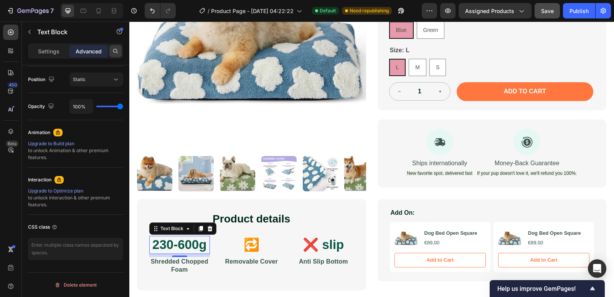
click at [112, 56] on div at bounding box center [115, 51] width 12 height 12
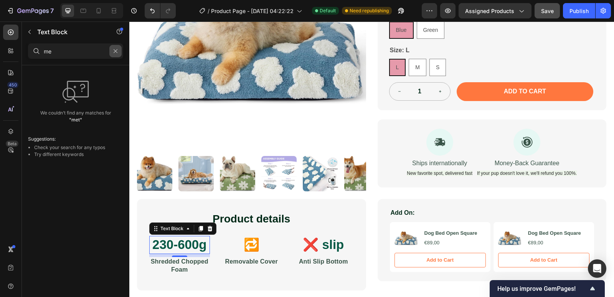
type input "m"
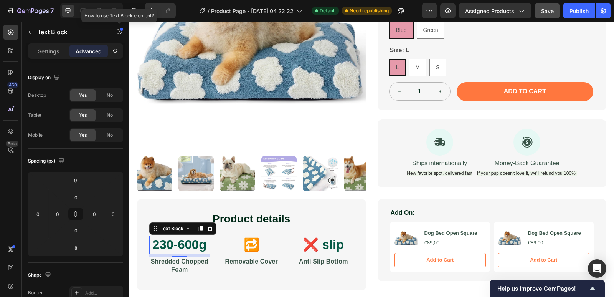
click at [122, 30] on div at bounding box center [121, 29] width 3 height 3
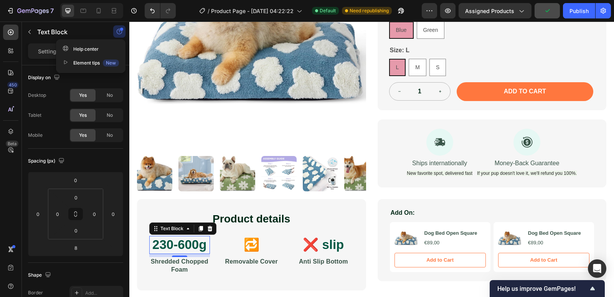
click at [119, 34] on icon "button" at bounding box center [119, 31] width 6 height 6
click at [186, 242] on p "230-600g" at bounding box center [179, 244] width 59 height 16
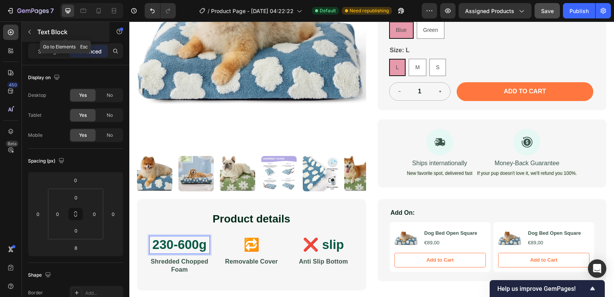
click at [28, 35] on button "button" at bounding box center [29, 32] width 12 height 12
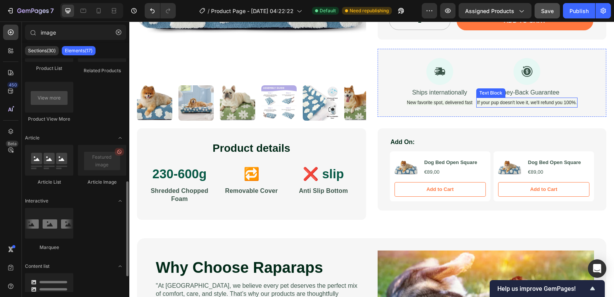
scroll to position [212, 0]
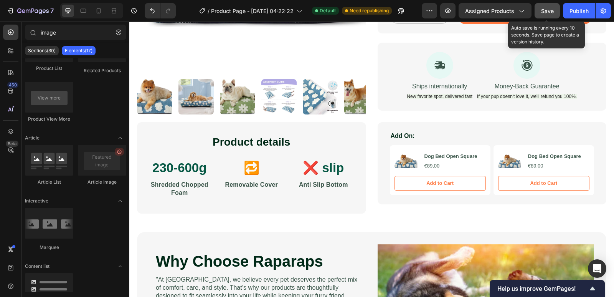
click at [547, 15] on button "Save" at bounding box center [546, 10] width 25 height 15
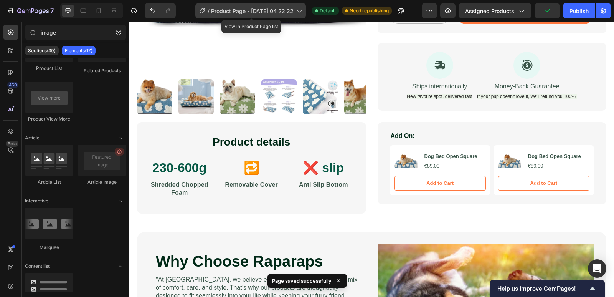
click at [241, 13] on span "Product Page - [DATE] 04:22:22" at bounding box center [252, 11] width 82 height 8
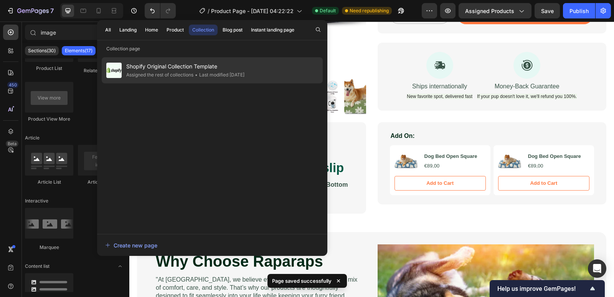
click at [171, 77] on div "Assigned the rest of collections" at bounding box center [159, 75] width 67 height 8
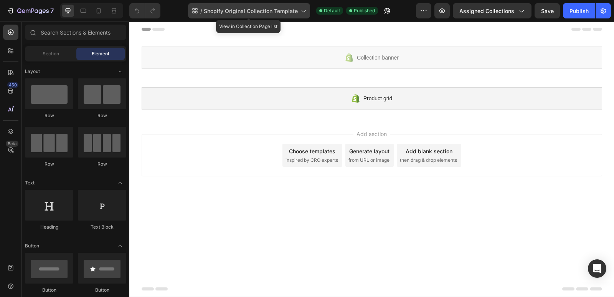
click at [262, 14] on span "Shopify Original Collection Template" at bounding box center [251, 11] width 94 height 8
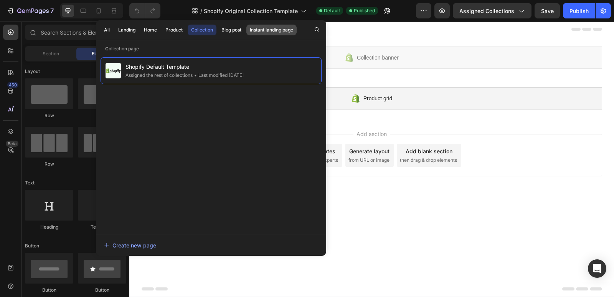
click at [284, 31] on div "Instant landing page" at bounding box center [271, 29] width 43 height 7
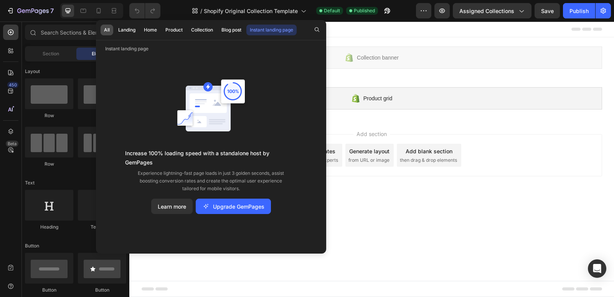
click at [111, 31] on button "All" at bounding box center [107, 30] width 13 height 11
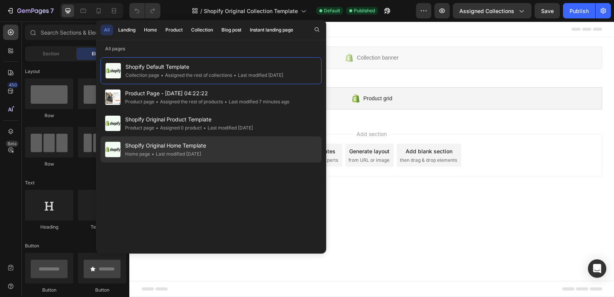
click at [189, 148] on span "Shopify Original Home Template" at bounding box center [165, 145] width 81 height 9
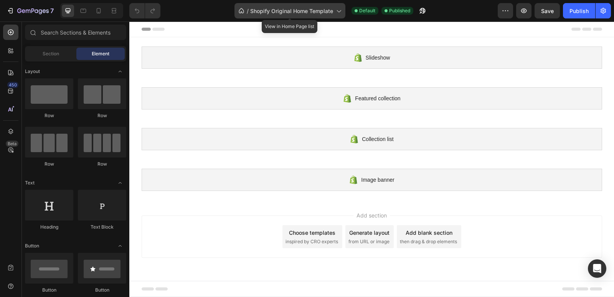
click at [304, 15] on div "/ Shopify Original Home Template" at bounding box center [289, 10] width 111 height 15
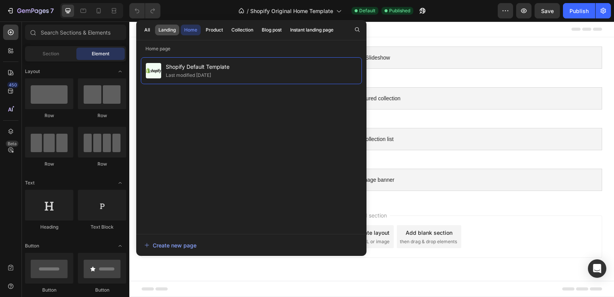
click at [164, 30] on div "Landing" at bounding box center [166, 29] width 17 height 7
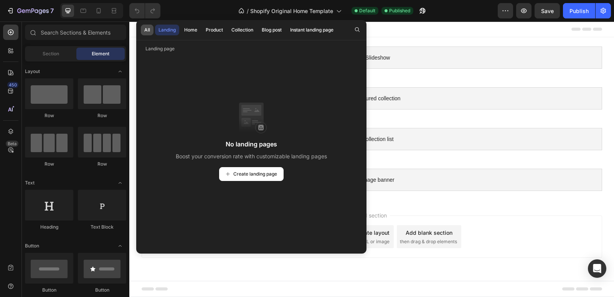
click at [149, 30] on div "All" at bounding box center [147, 29] width 6 height 7
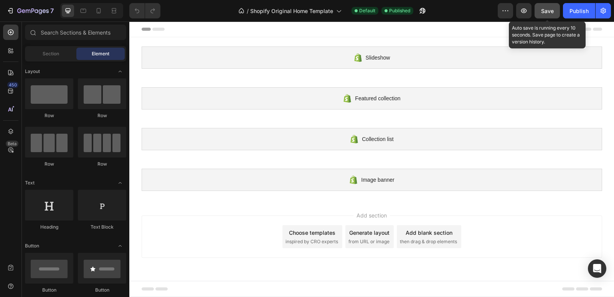
click at [540, 15] on button "Save" at bounding box center [546, 10] width 25 height 15
